Goal: Information Seeking & Learning: Learn about a topic

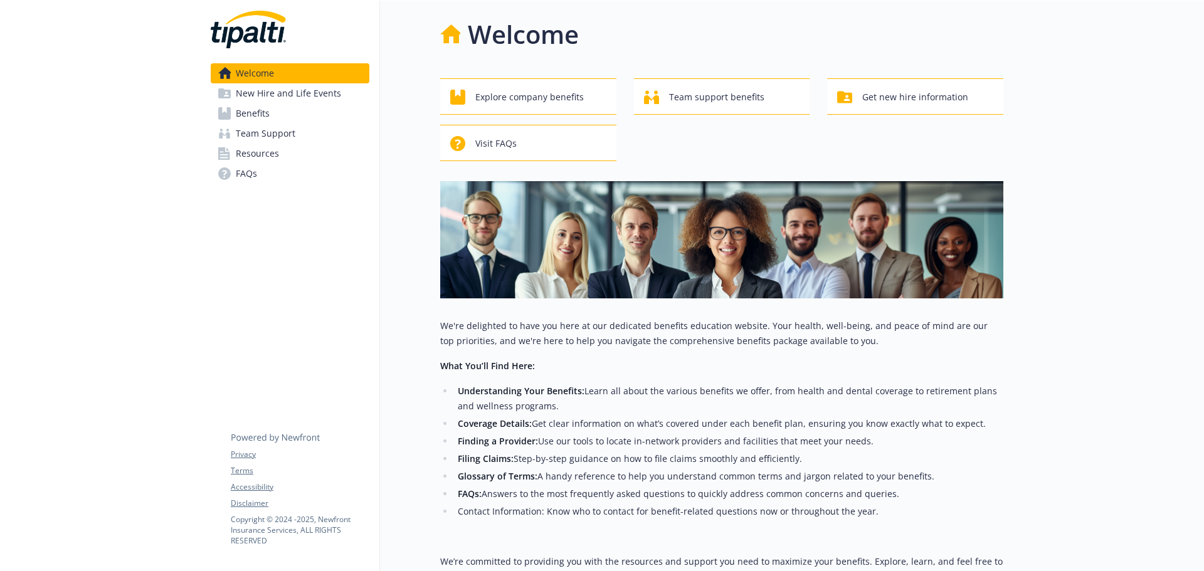
click at [260, 106] on span "Benefits" at bounding box center [253, 113] width 34 height 20
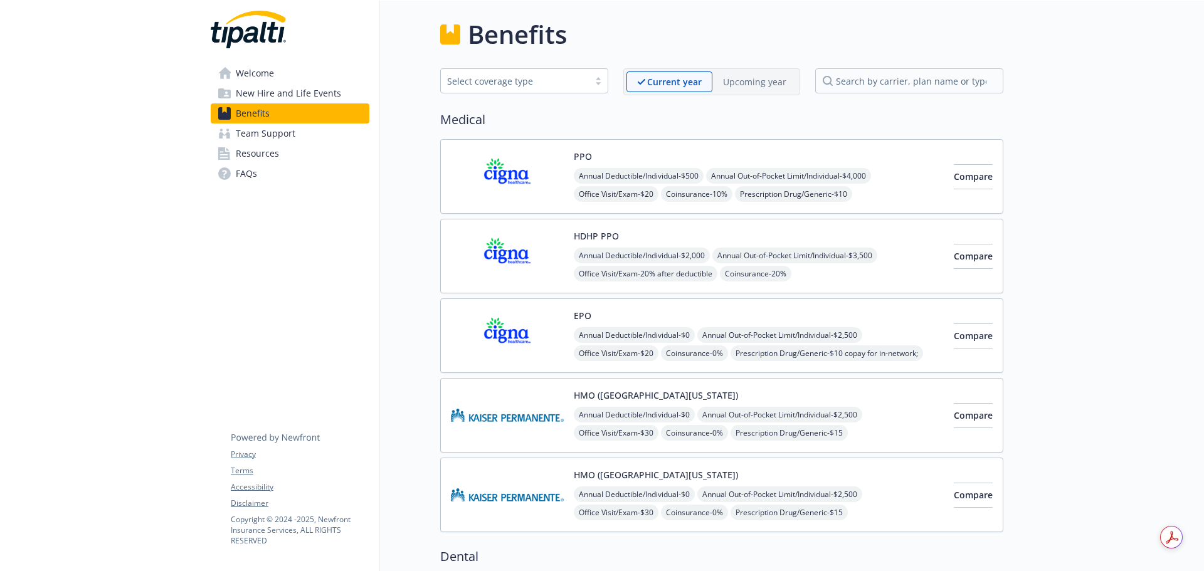
click at [513, 339] on img at bounding box center [507, 335] width 113 height 53
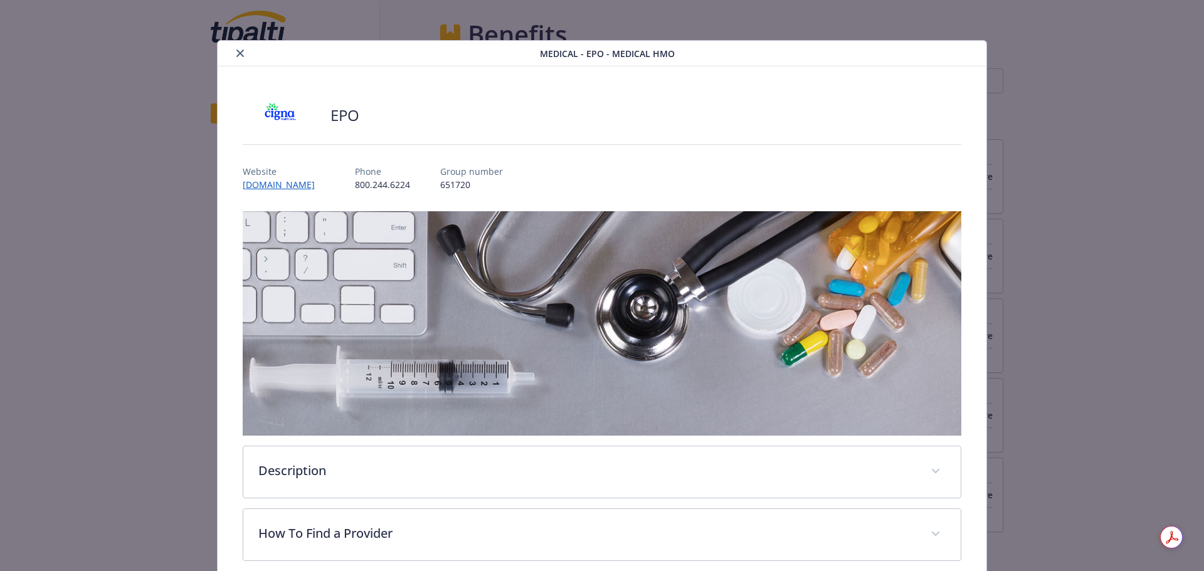
scroll to position [435, 0]
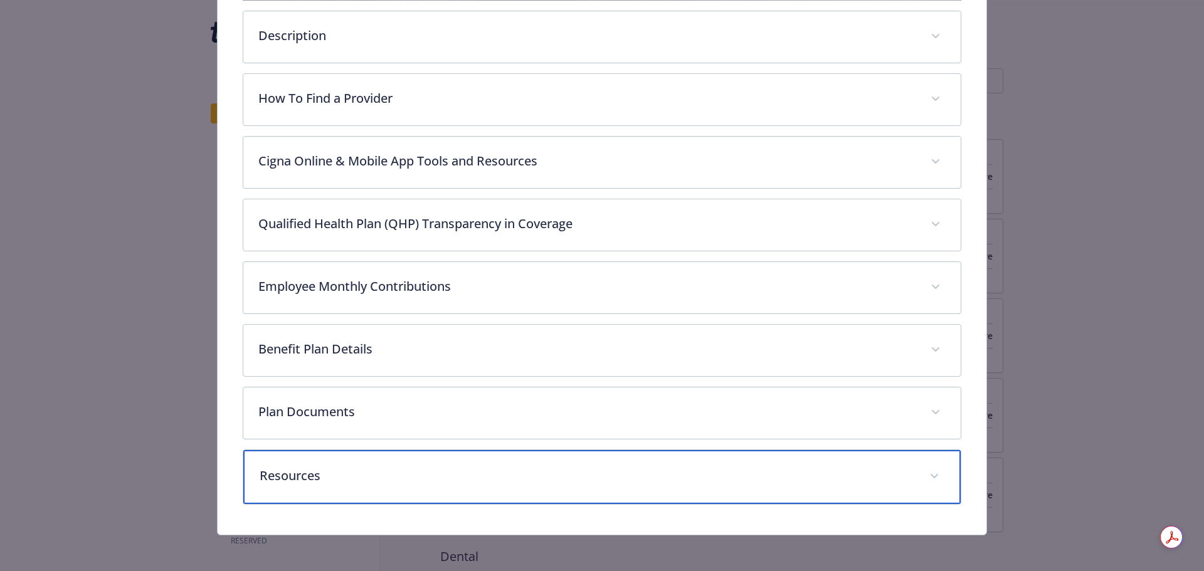
click at [466, 480] on p "Resources" at bounding box center [587, 475] width 655 height 19
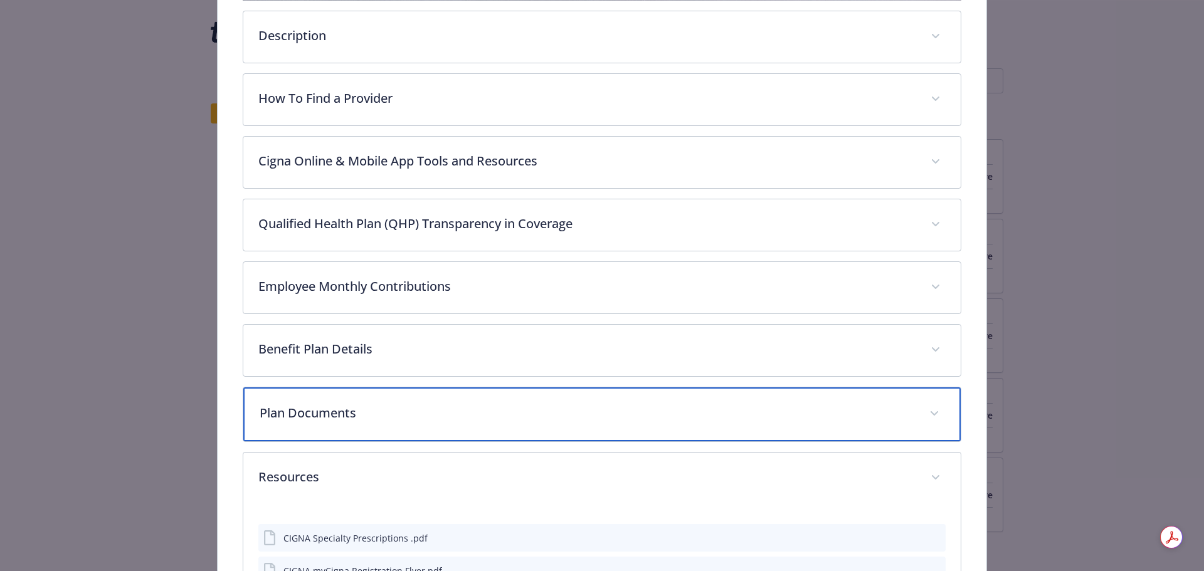
click at [463, 426] on div "Plan Documents" at bounding box center [602, 414] width 718 height 54
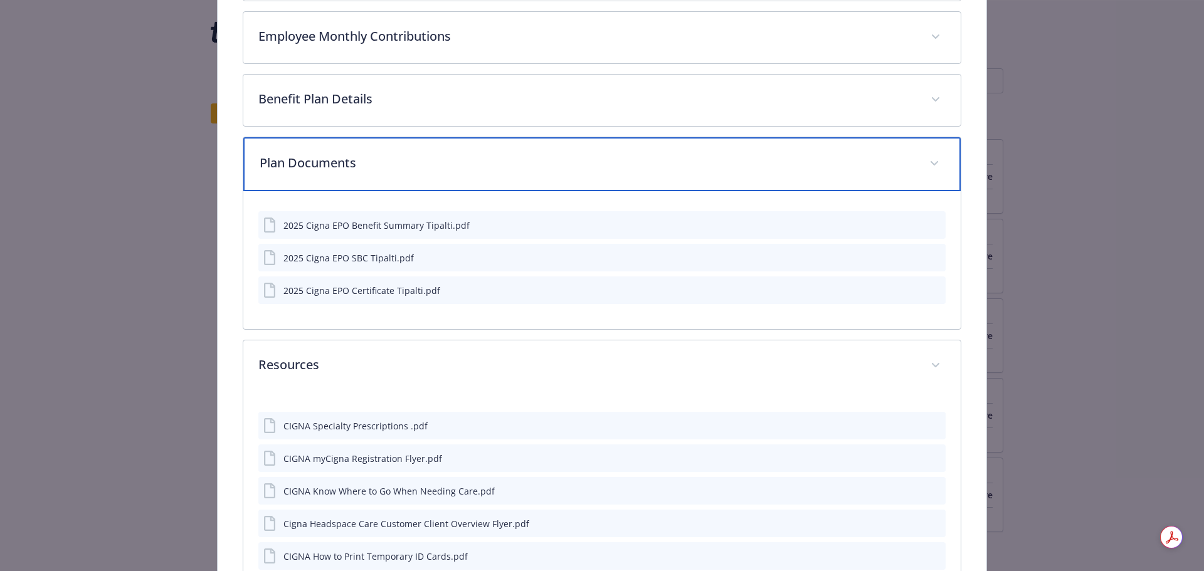
scroll to position [686, 0]
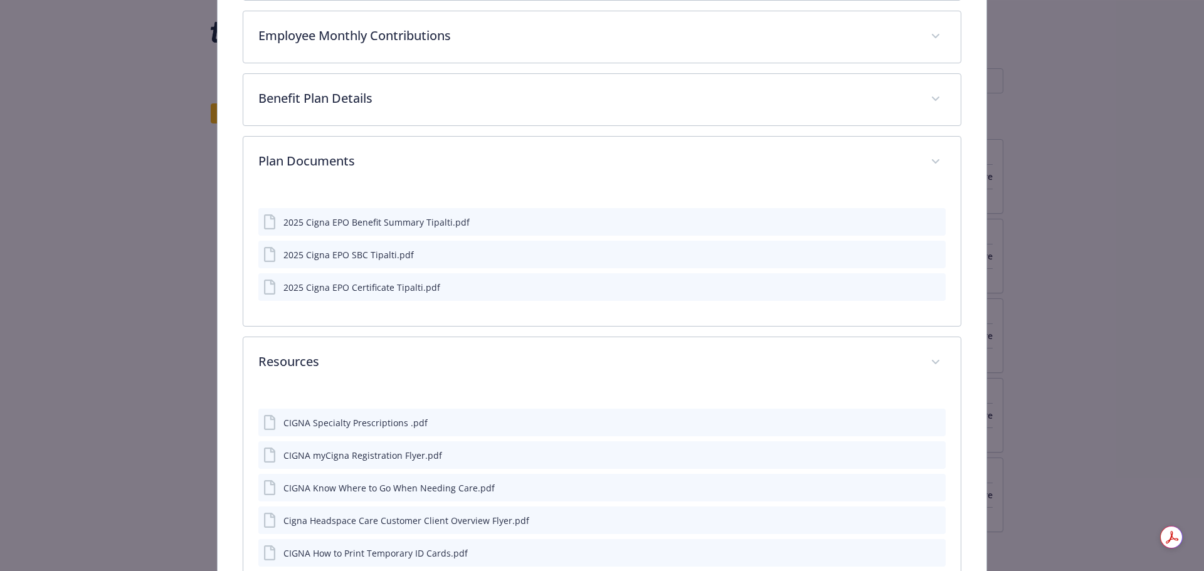
click at [928, 223] on icon "preview file" at bounding box center [933, 221] width 11 height 9
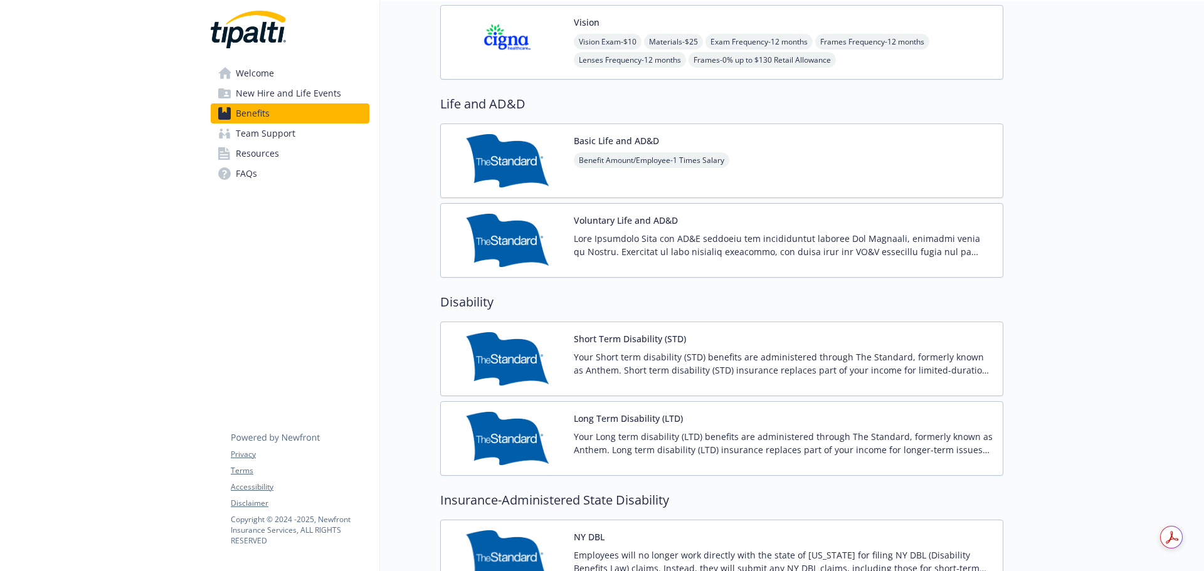
click at [522, 212] on div "Voluntary Life and AD&D" at bounding box center [721, 240] width 563 height 75
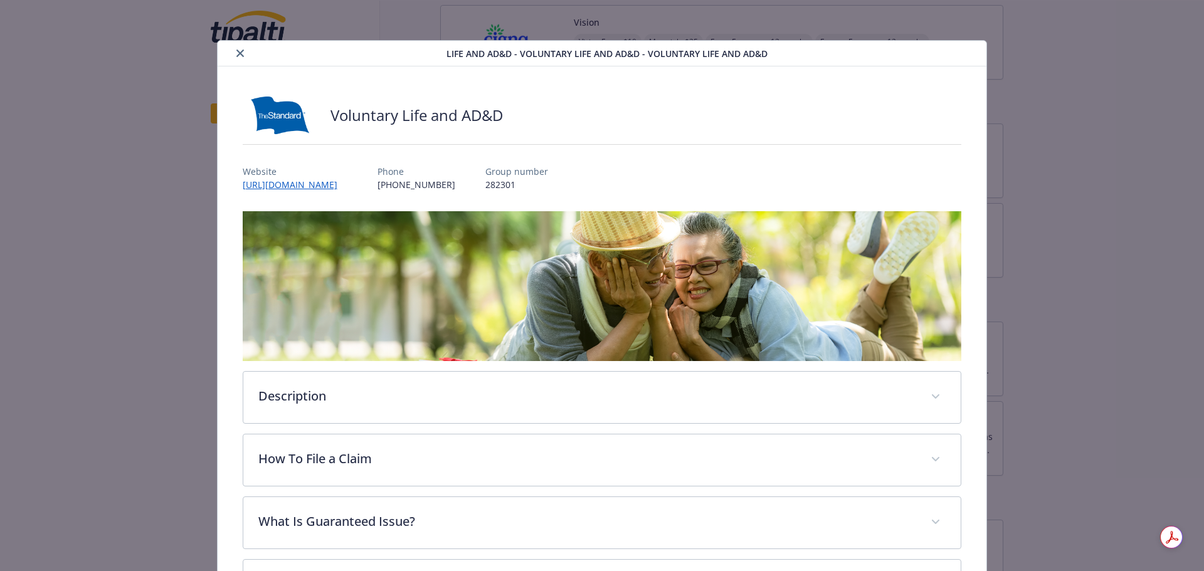
scroll to position [38, 0]
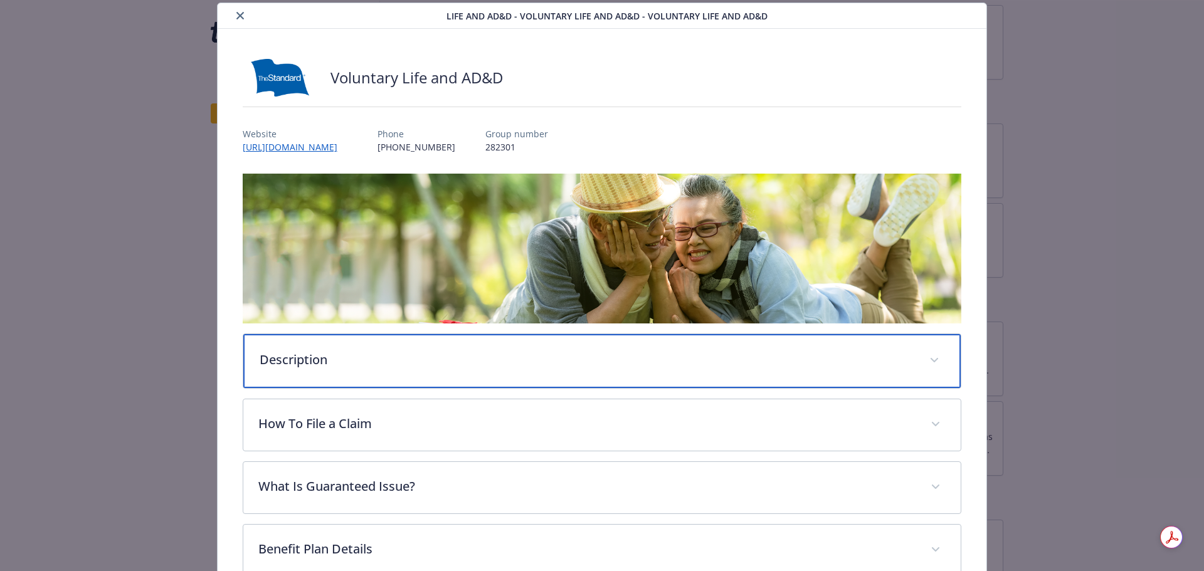
click at [374, 362] on p "Description" at bounding box center [587, 359] width 655 height 19
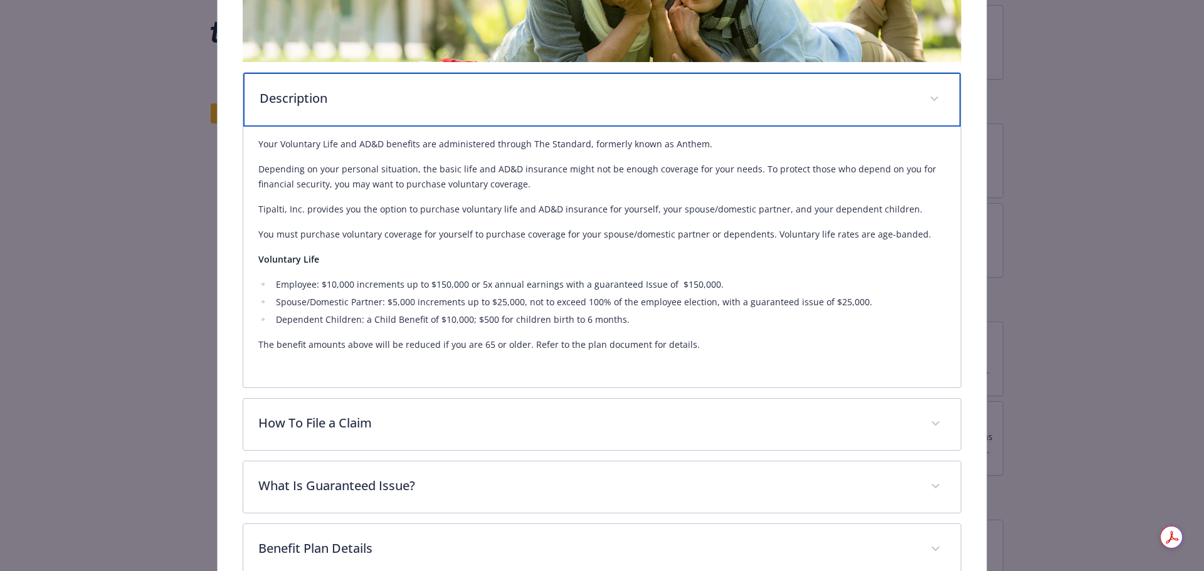
scroll to position [351, 0]
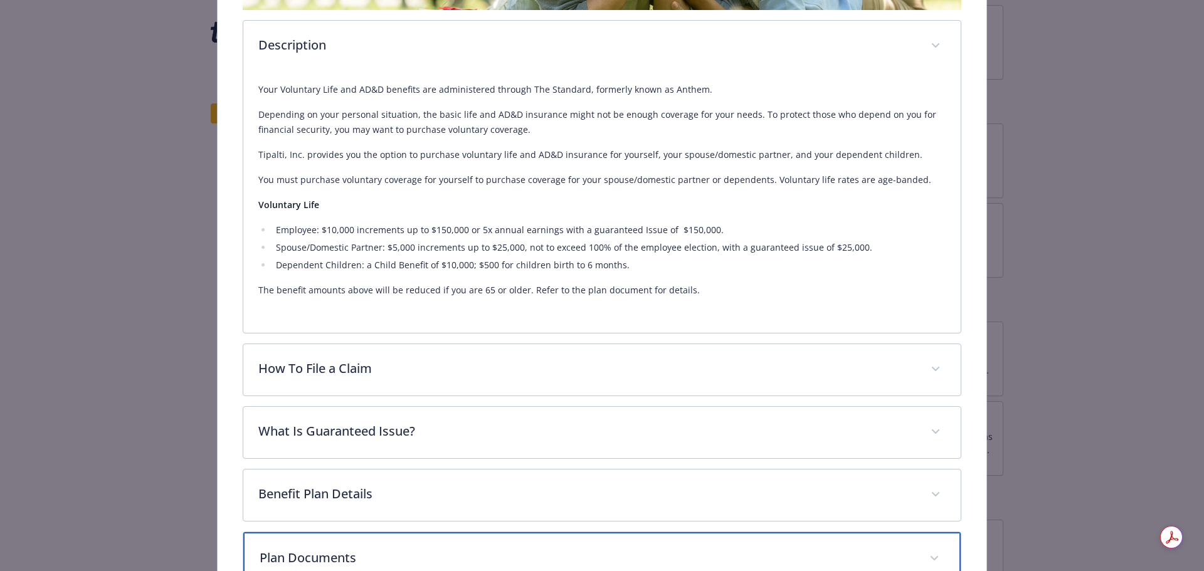
click at [624, 559] on p "Plan Documents" at bounding box center [587, 558] width 655 height 19
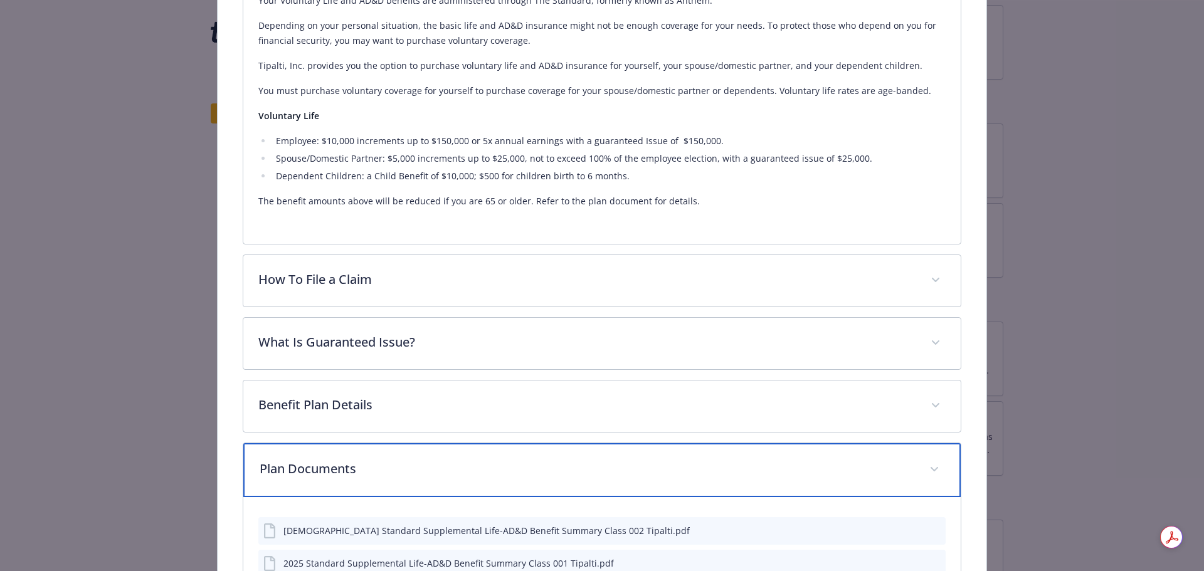
scroll to position [665, 0]
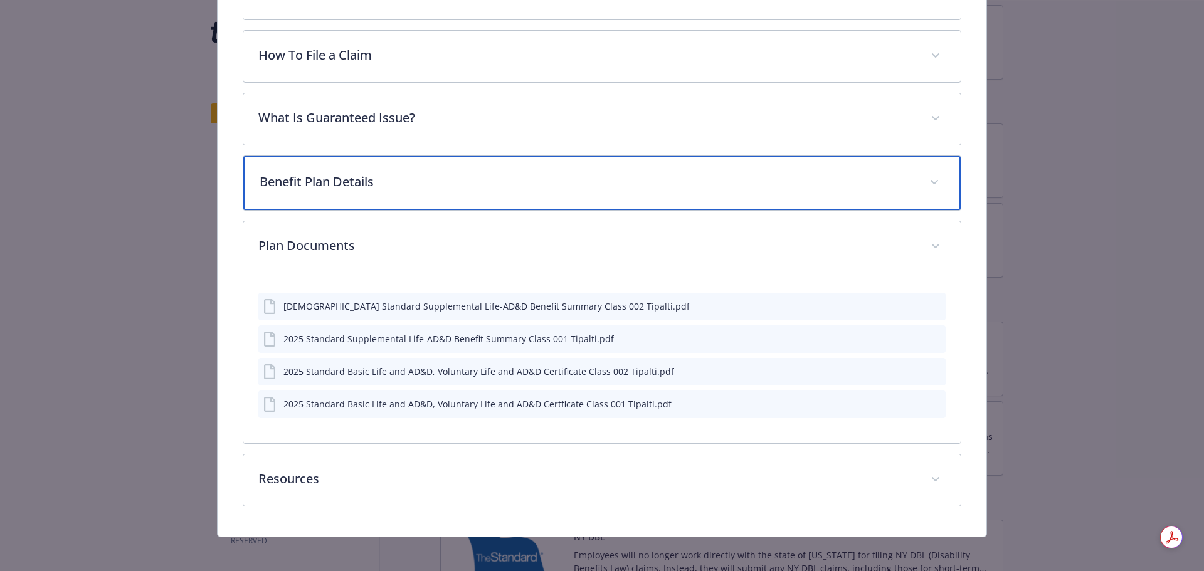
click at [519, 181] on p "Benefit Plan Details" at bounding box center [587, 181] width 655 height 19
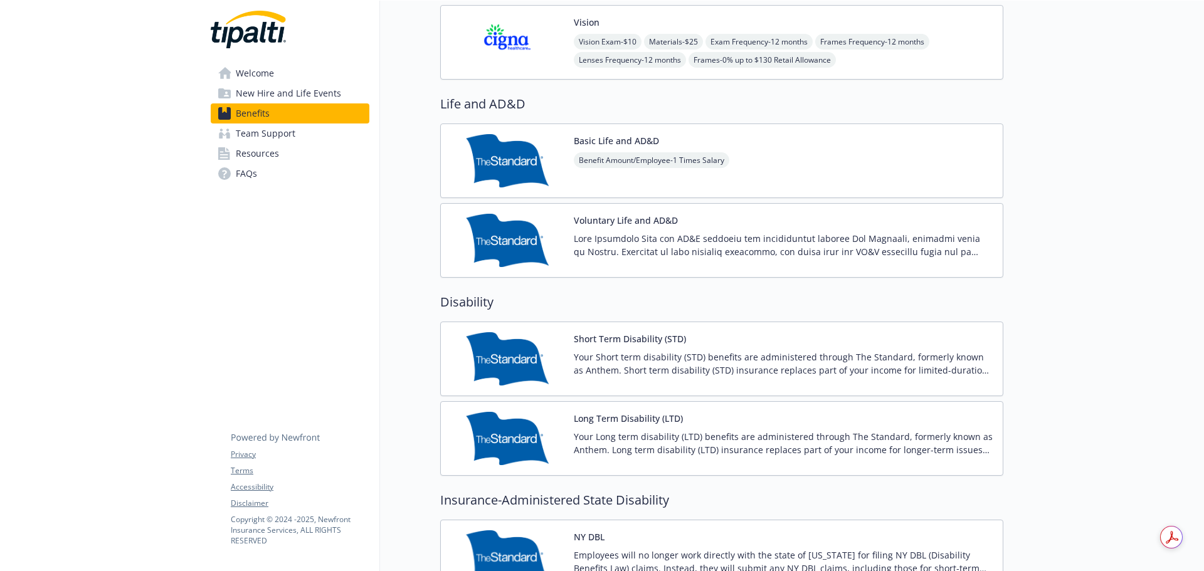
click at [693, 231] on div "Voluntary Life and AD&D" at bounding box center [783, 240] width 419 height 53
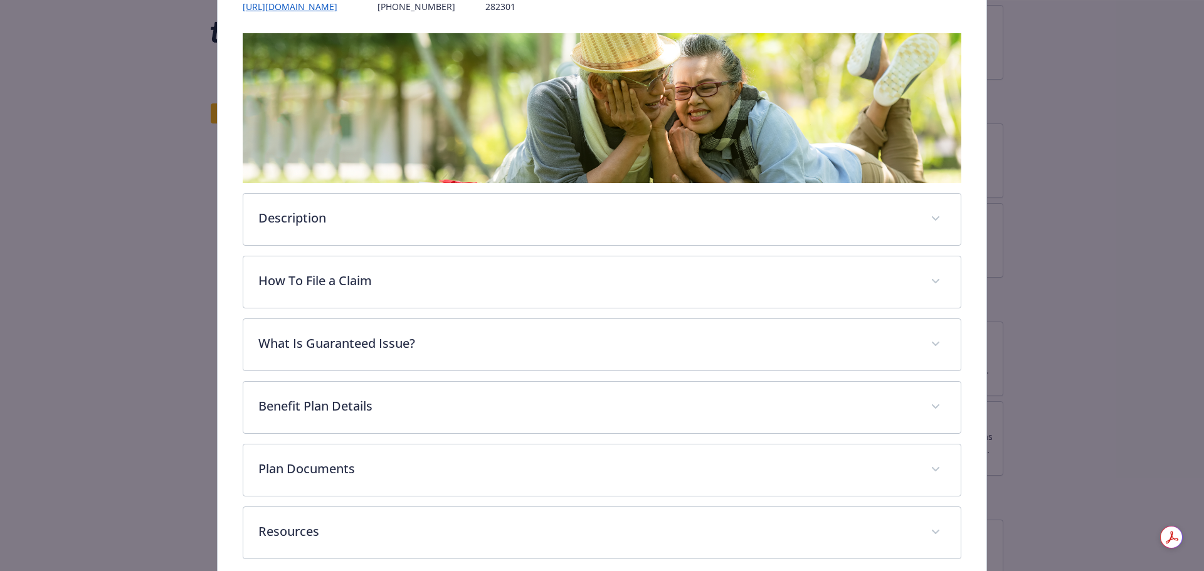
scroll to position [236, 0]
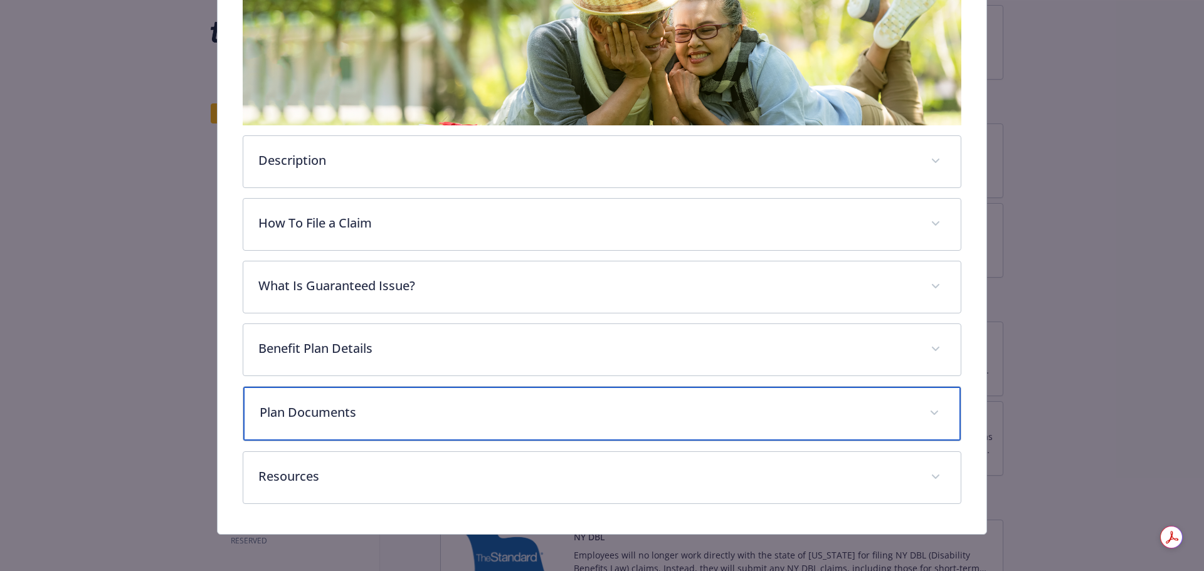
click at [623, 398] on div "Plan Documents" at bounding box center [602, 414] width 718 height 54
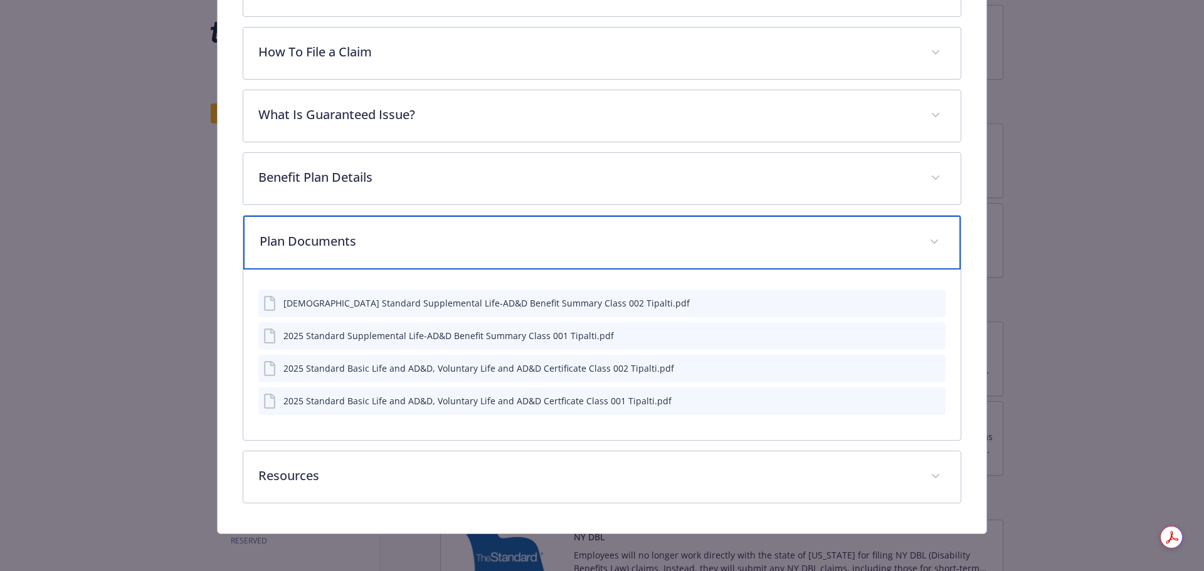
scroll to position [409, 0]
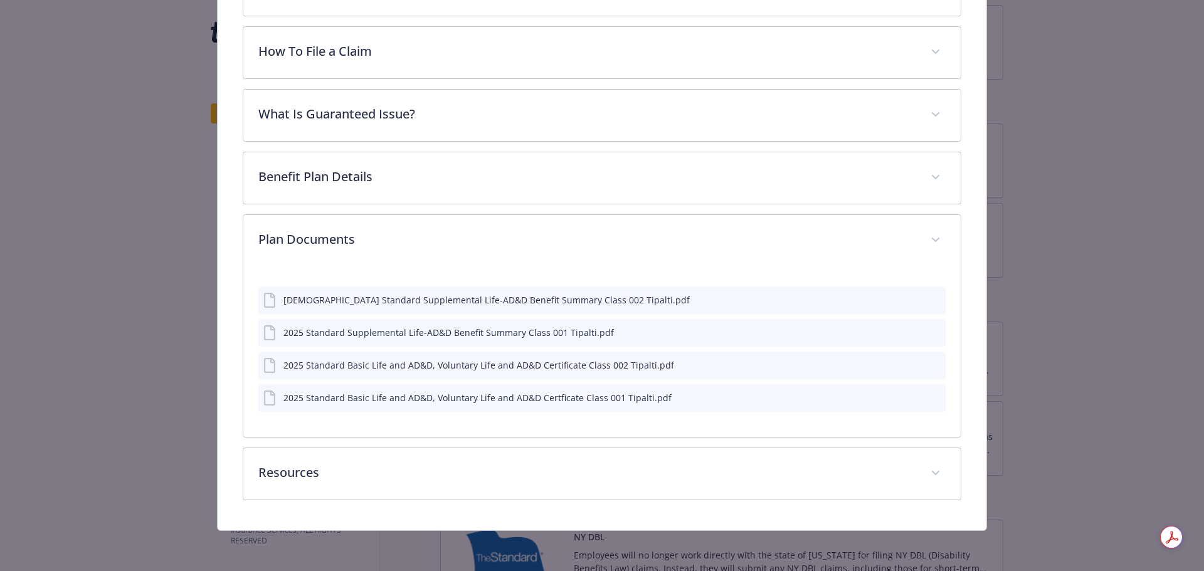
click at [928, 330] on icon "preview file" at bounding box center [933, 331] width 11 height 9
click at [928, 300] on icon "preview file" at bounding box center [933, 300] width 11 height 9
